Goal: Task Accomplishment & Management: Manage account settings

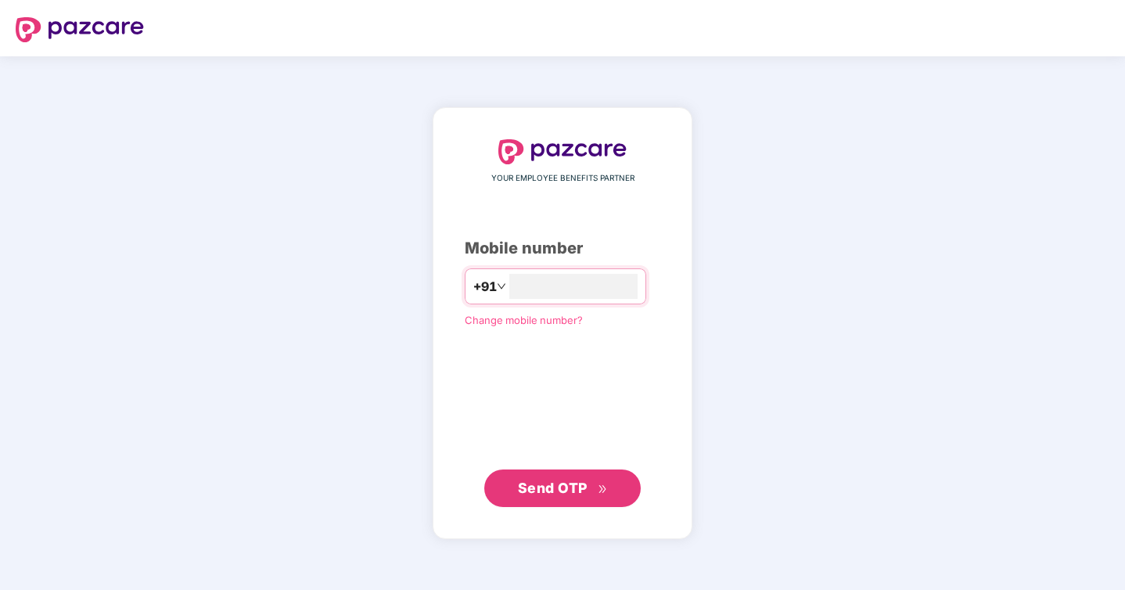
type input "**********"
click at [551, 285] on input "number" at bounding box center [573, 286] width 128 height 25
type input "**********"
click at [534, 499] on button "Send OTP" at bounding box center [562, 488] width 156 height 38
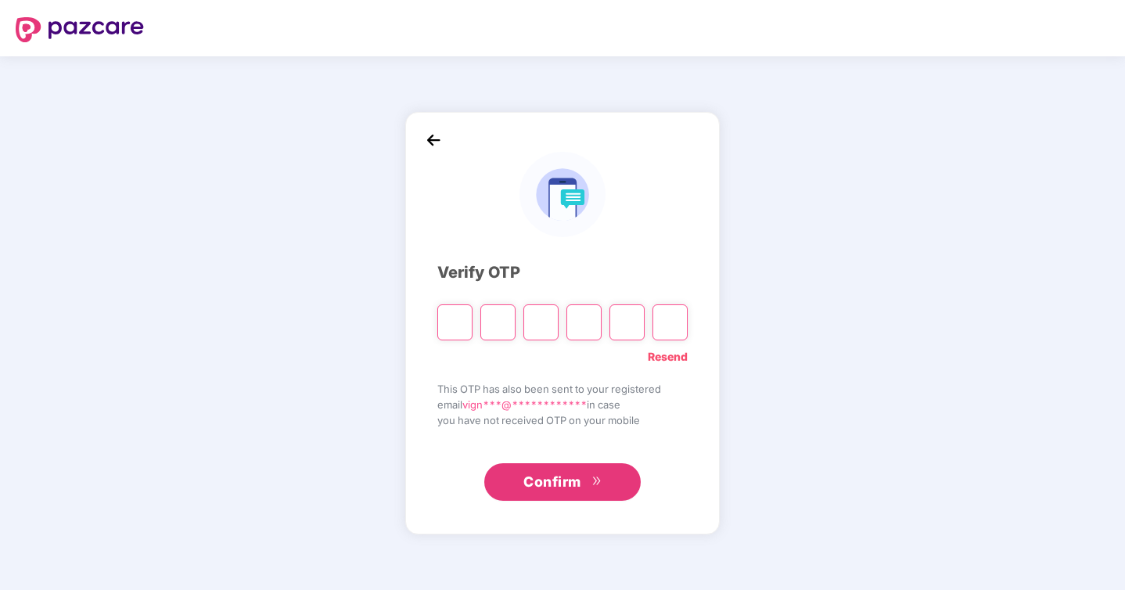
type input "*"
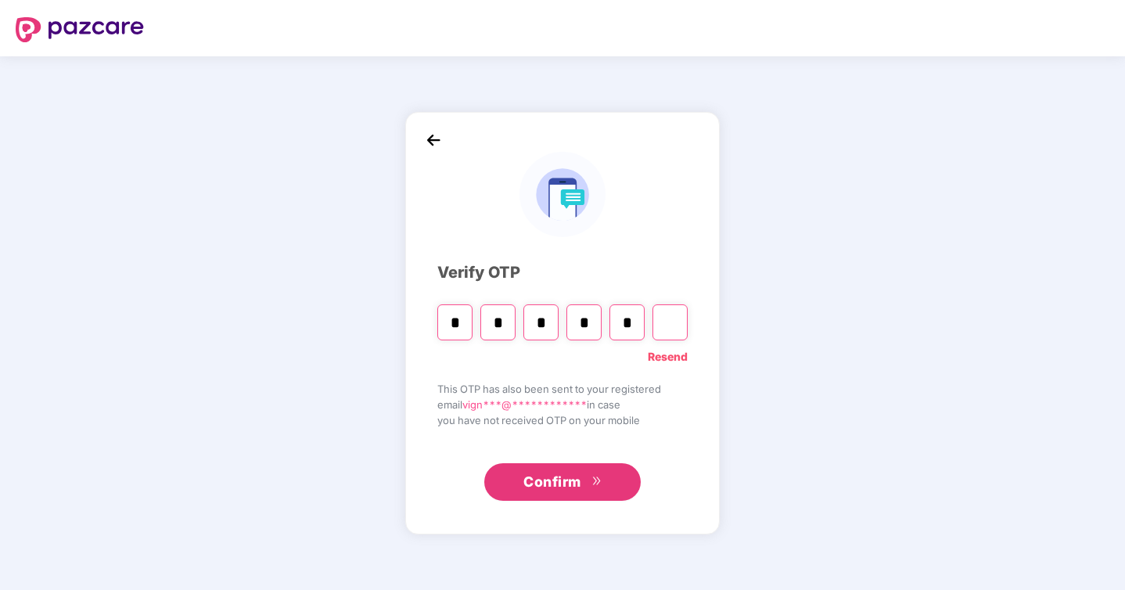
type input "*"
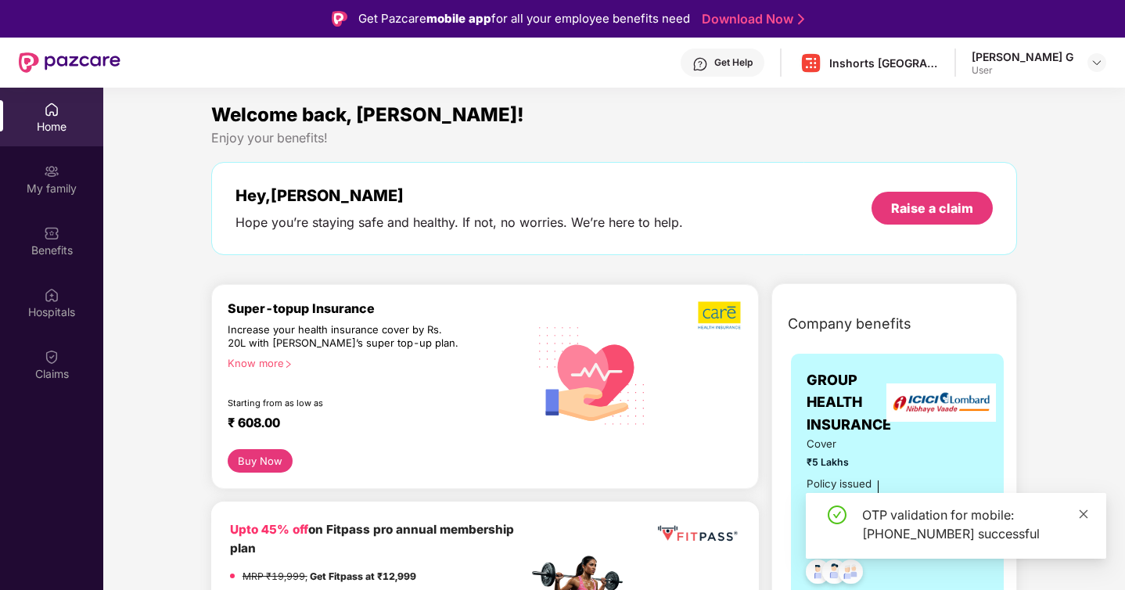
click at [1084, 515] on icon "close" at bounding box center [1083, 513] width 9 height 9
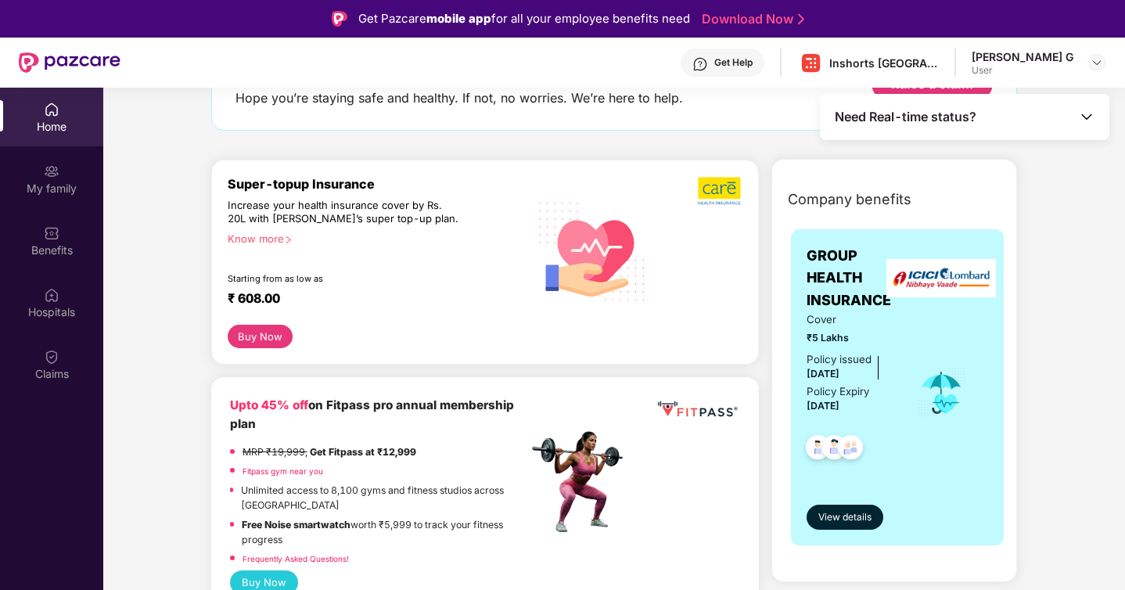
scroll to position [136, 0]
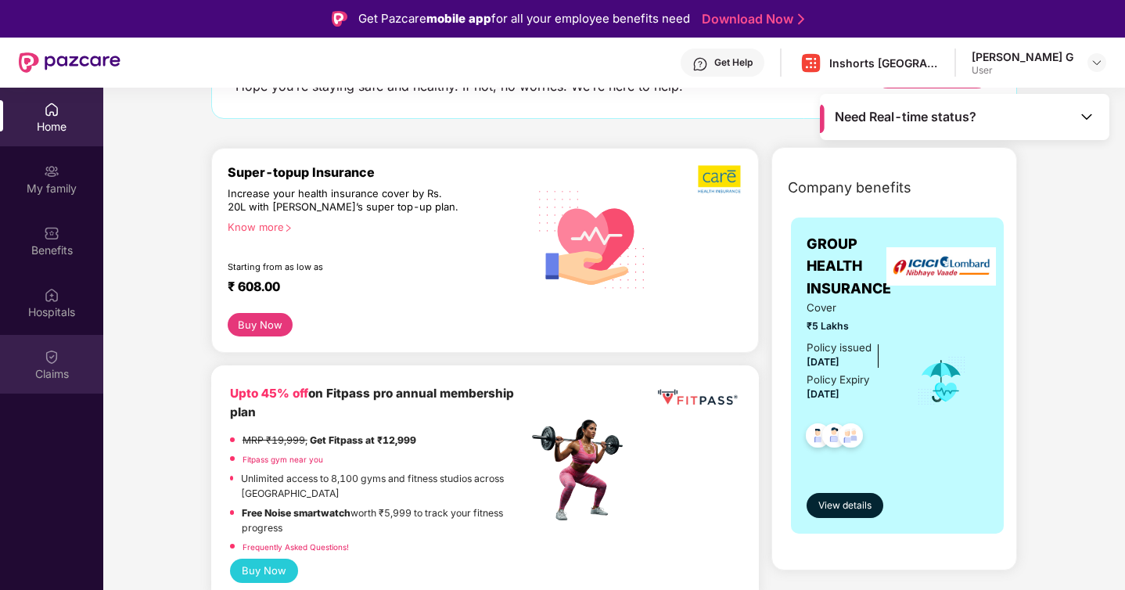
click at [49, 360] on img at bounding box center [52, 357] width 16 height 16
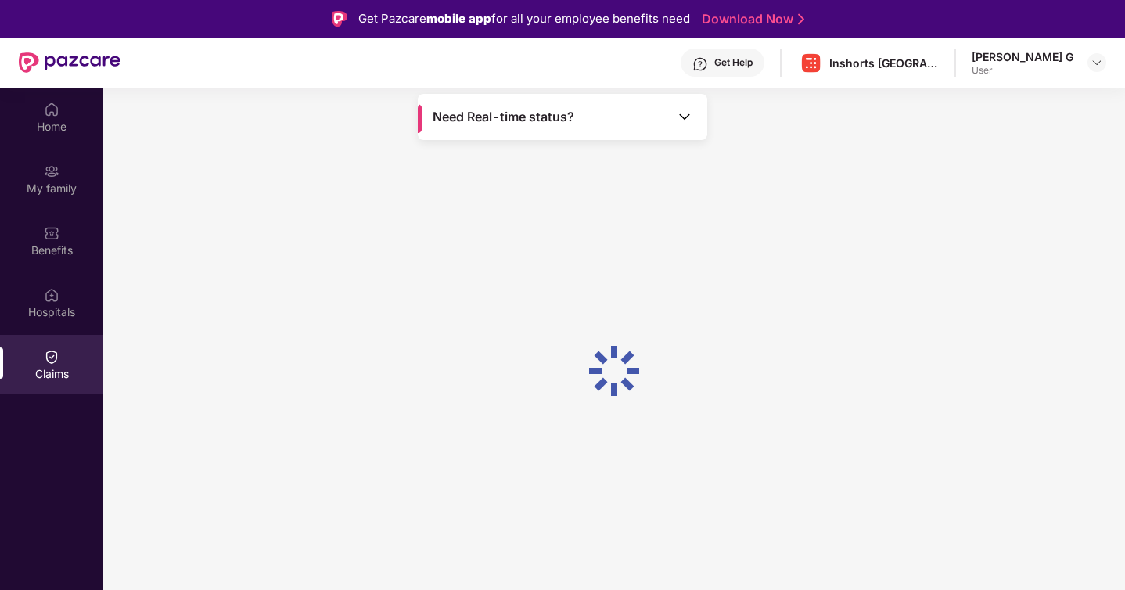
scroll to position [0, 0]
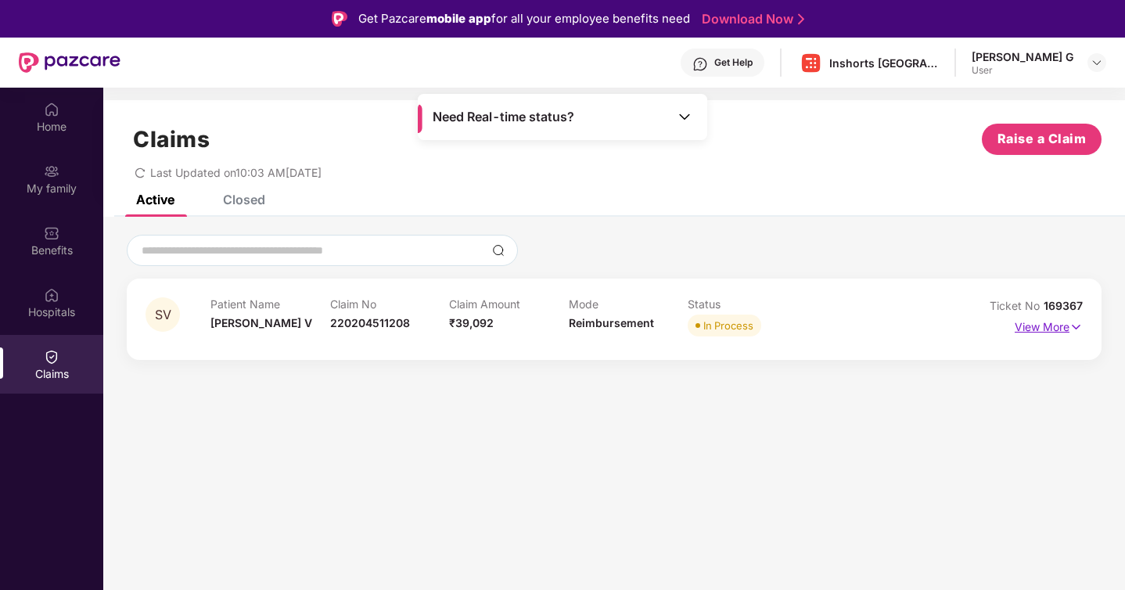
click at [1049, 328] on p "View More" at bounding box center [1048, 324] width 68 height 21
